Goal: Transaction & Acquisition: Purchase product/service

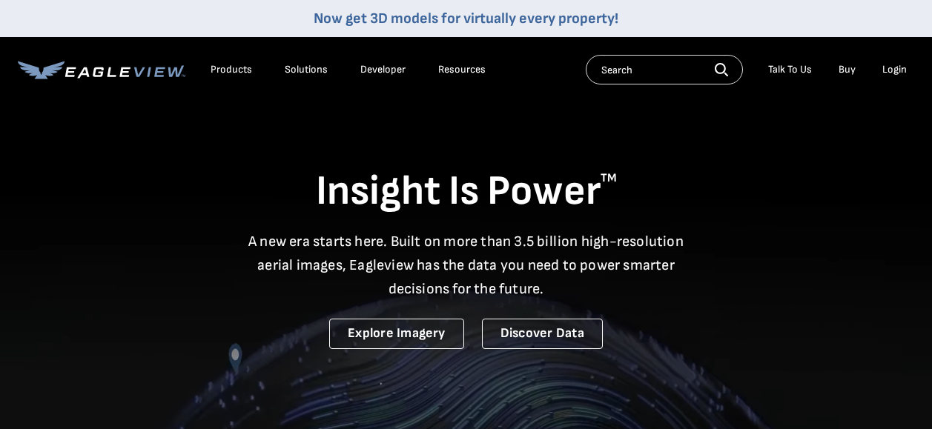
click at [889, 75] on div "Login" at bounding box center [894, 69] width 24 height 13
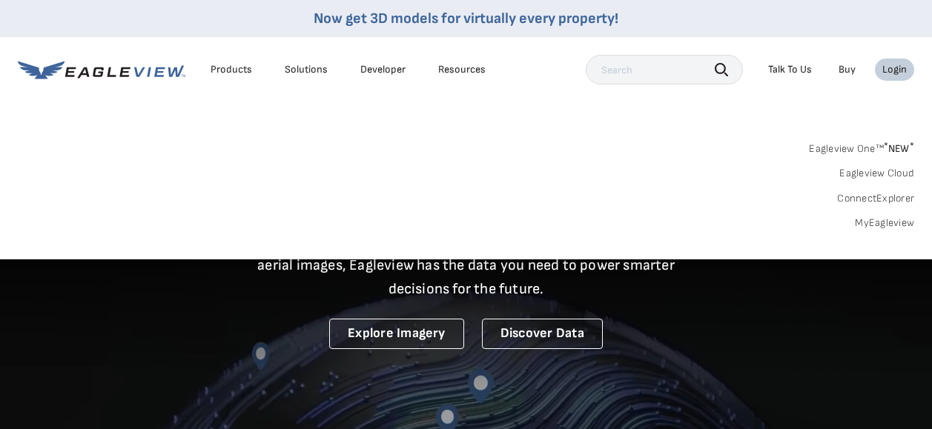
click at [892, 67] on div "Login" at bounding box center [894, 69] width 24 height 13
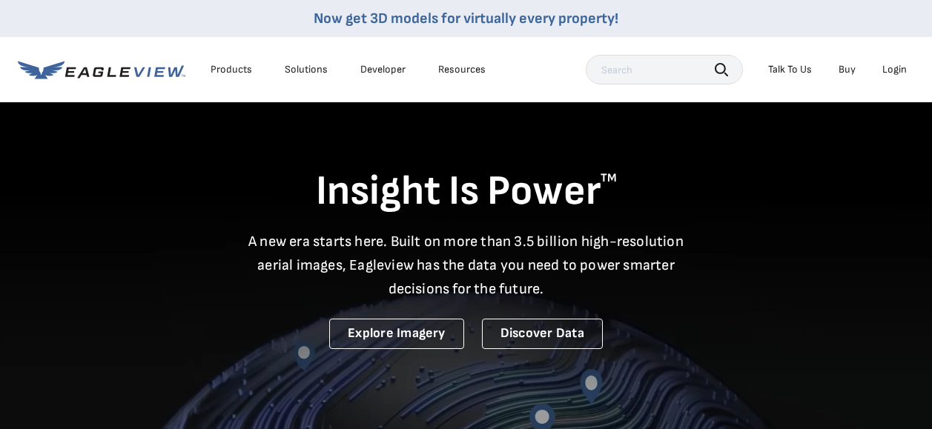
click at [892, 69] on div "Login" at bounding box center [894, 69] width 24 height 13
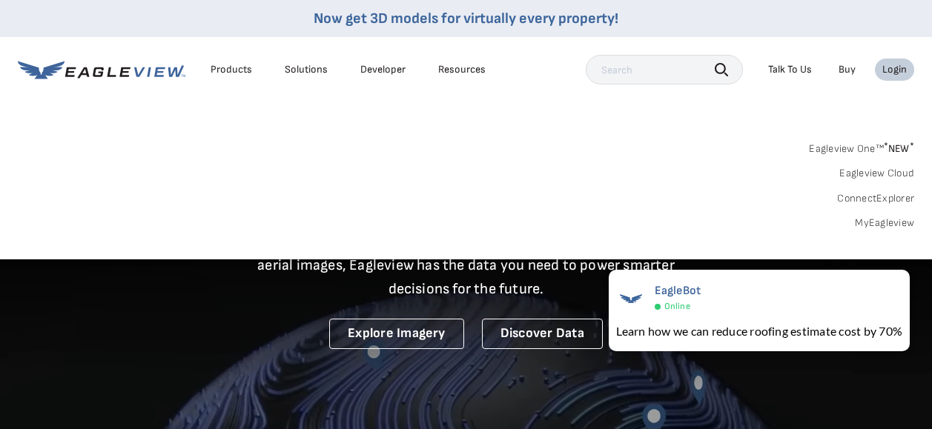
click at [869, 219] on link "MyEagleview" at bounding box center [884, 222] width 59 height 13
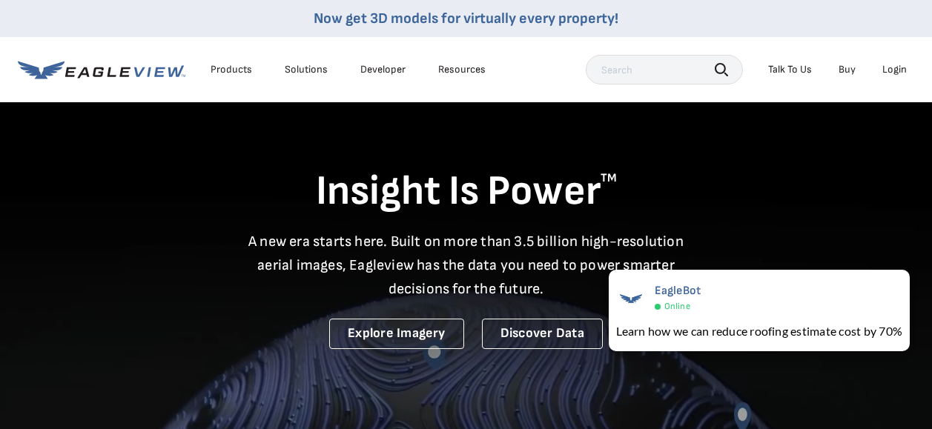
click at [855, 70] on link "Buy" at bounding box center [846, 69] width 17 height 13
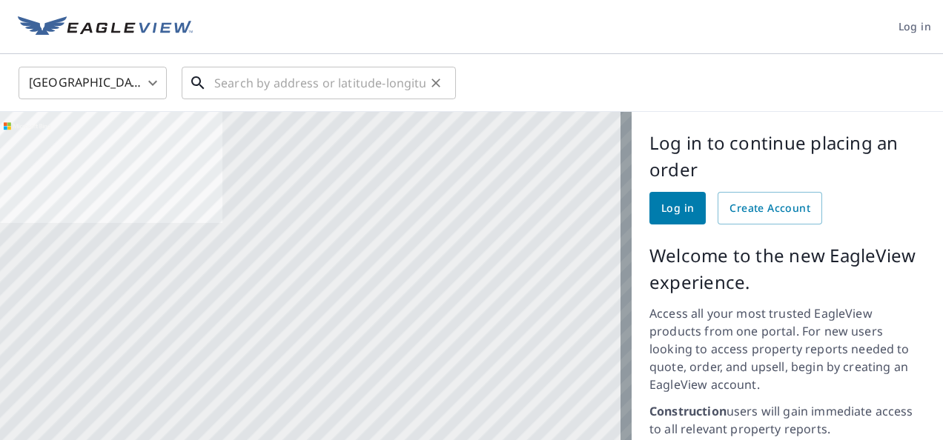
click at [268, 84] on input "text" at bounding box center [319, 83] width 211 height 42
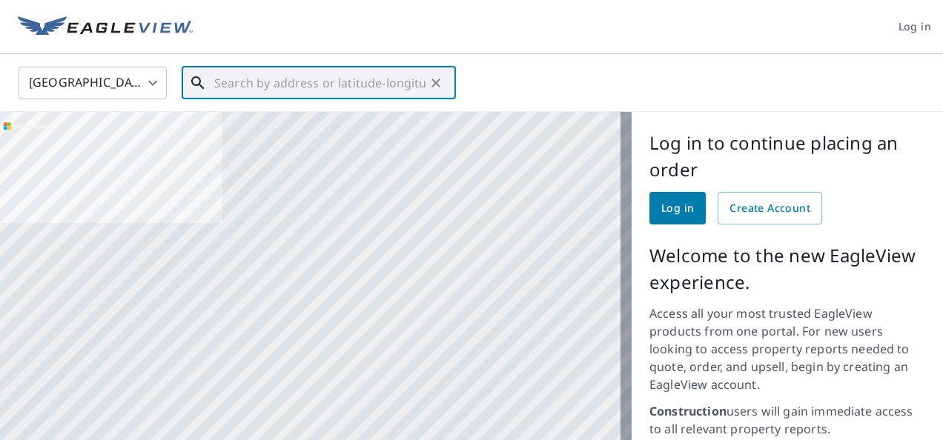
paste input "[STREET_ADDRESS][PERSON_NAME]"
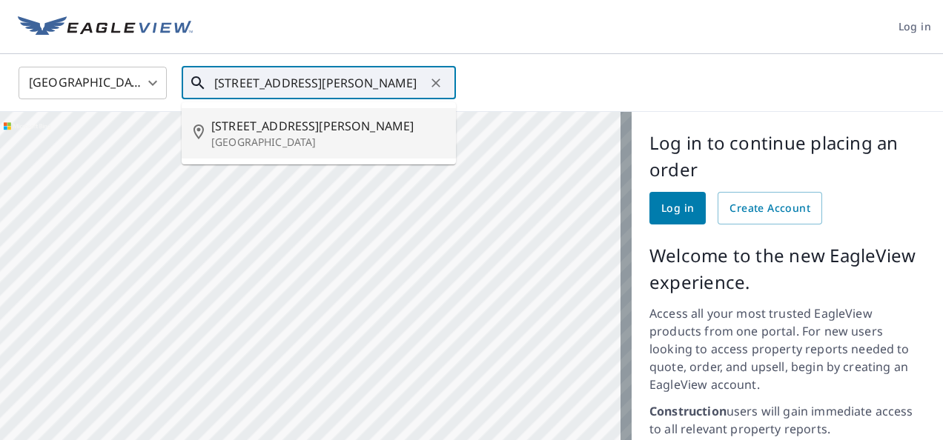
click at [350, 136] on p "San Antonio, TX 78251" at bounding box center [327, 142] width 233 height 15
type input "9032 Dugas Dr San Antonio, TX 78251"
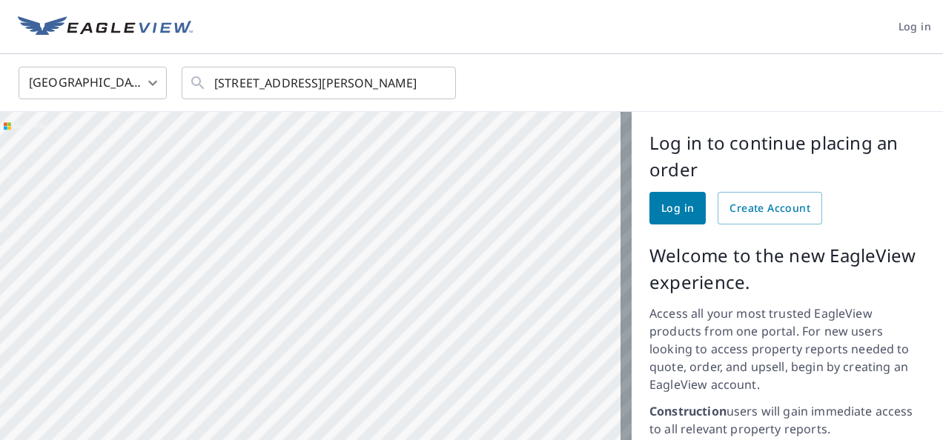
scroll to position [0, 0]
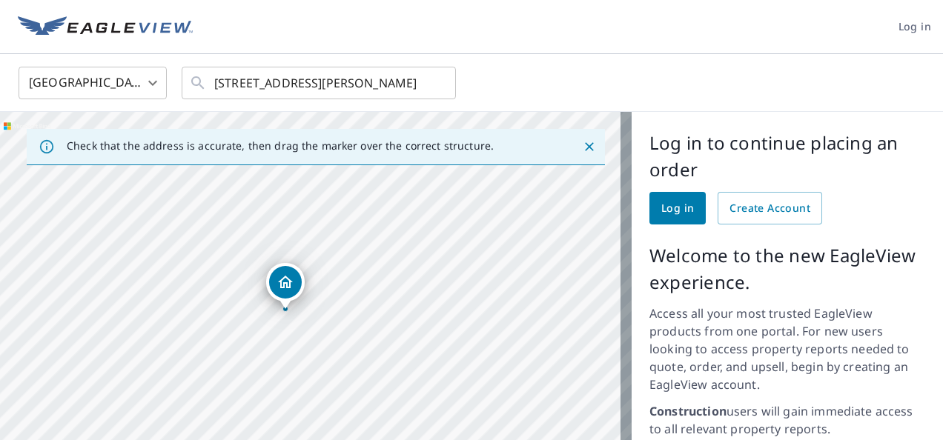
drag, startPoint x: 359, startPoint y: 340, endPoint x: 403, endPoint y: 183, distance: 163.3
drag, startPoint x: 403, startPoint y: 183, endPoint x: 342, endPoint y: 275, distance: 110.6
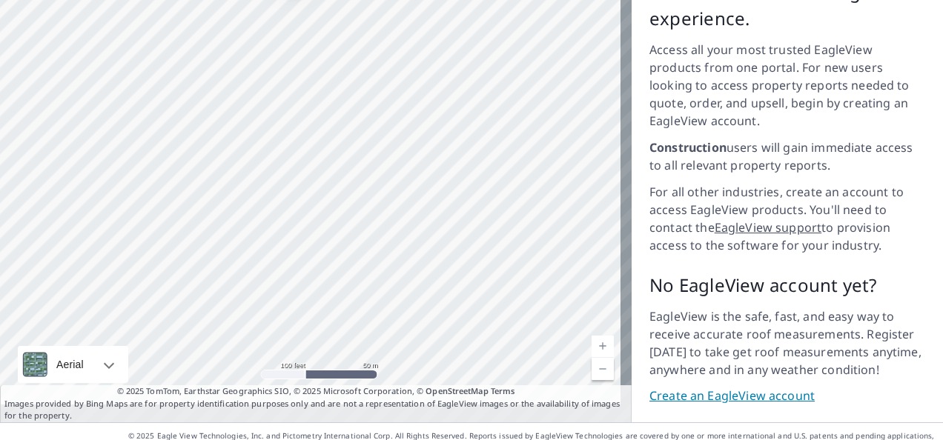
scroll to position [266, 0]
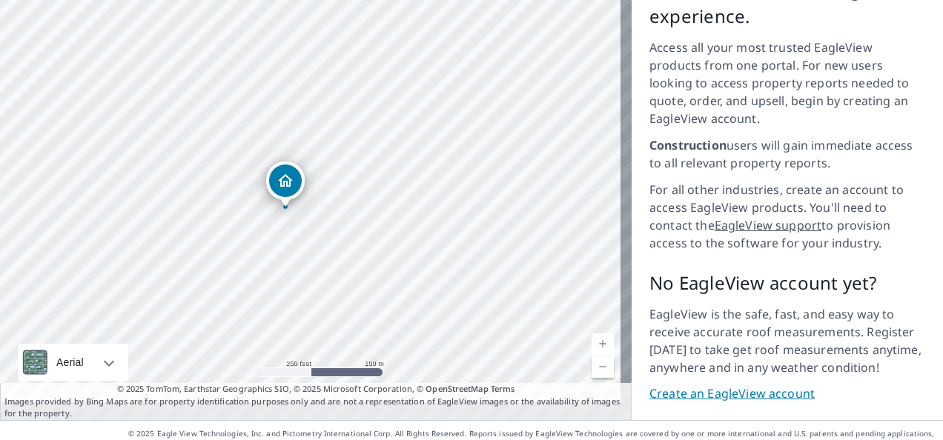
drag, startPoint x: 296, startPoint y: 120, endPoint x: 296, endPoint y: 214, distance: 94.1
click at [354, 188] on div "9032 Dugas Dr San Antonio, TX 78251" at bounding box center [315, 133] width 631 height 574
click at [345, 188] on div "9032 Dugas Dr San Antonio, TX 78251" at bounding box center [315, 133] width 631 height 574
drag, startPoint x: 313, startPoint y: 96, endPoint x: 377, endPoint y: 66, distance: 70.3
click at [377, 66] on div "9032 Dugas Dr San Antonio, TX 78251" at bounding box center [315, 133] width 631 height 574
